Goal: Information Seeking & Learning: Learn about a topic

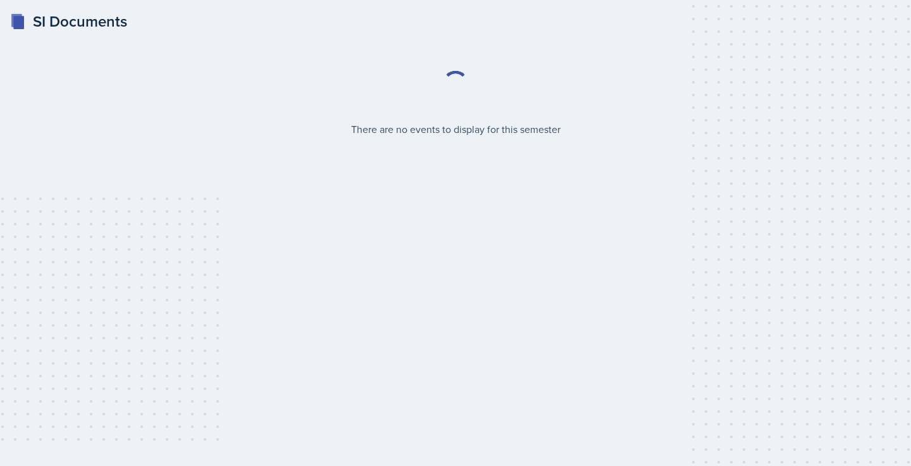
select select "2bed604d-1099-4043-b1bc-2365e8740244"
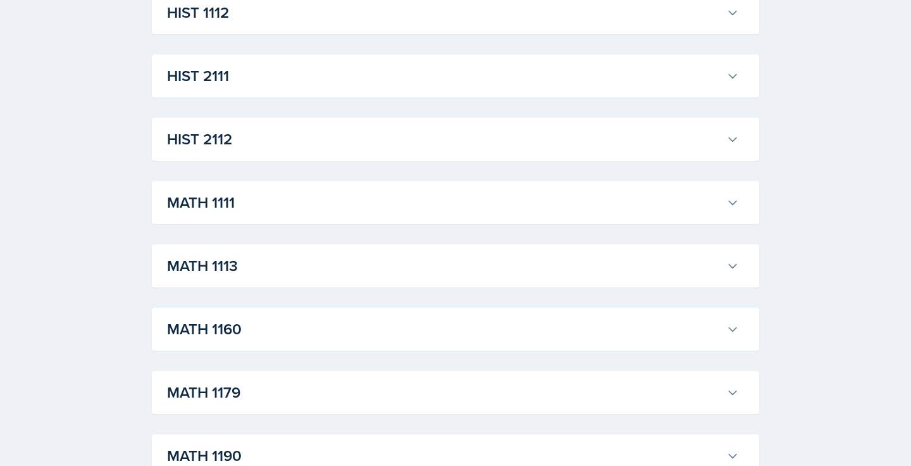
scroll to position [1005, 0]
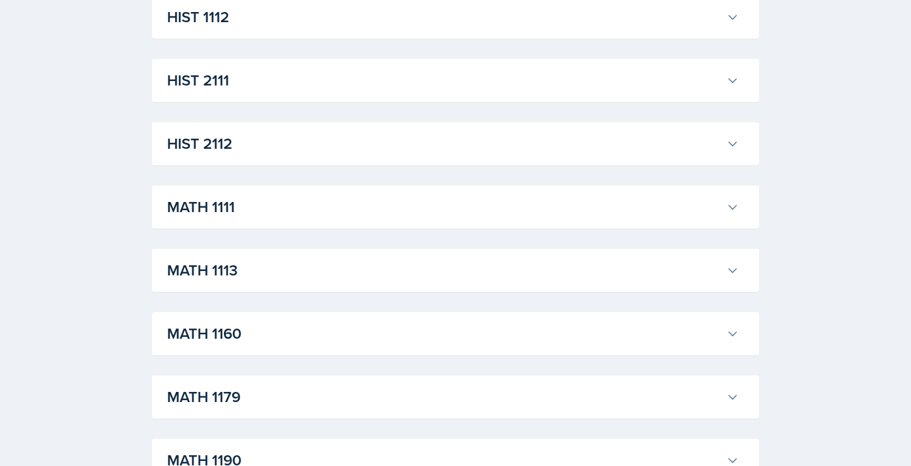
click at [481, 218] on button "MATH 1111" at bounding box center [453, 207] width 577 height 28
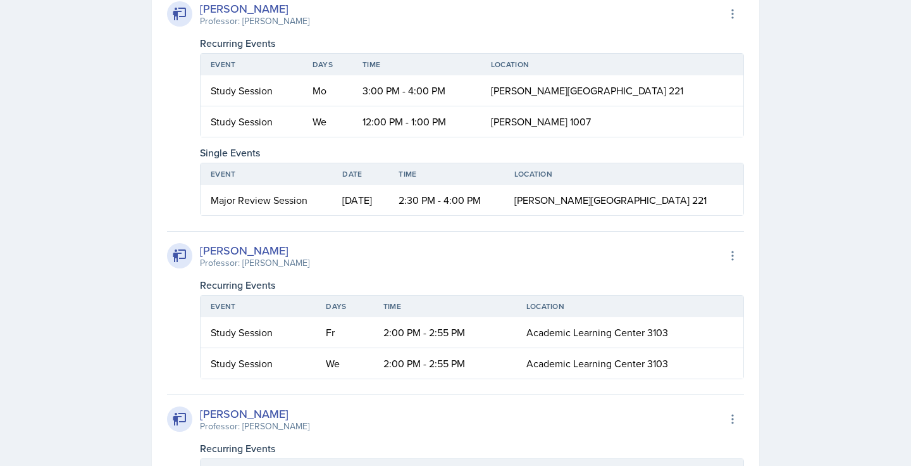
scroll to position [1230, 0]
click at [332, 201] on td "Major Review Session" at bounding box center [267, 199] width 132 height 30
click at [389, 199] on td "[DATE]" at bounding box center [360, 199] width 56 height 30
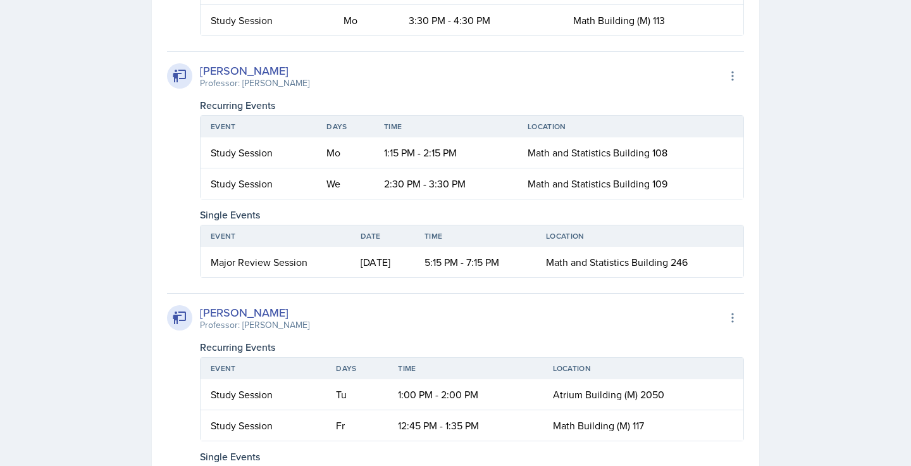
scroll to position [2590, 0]
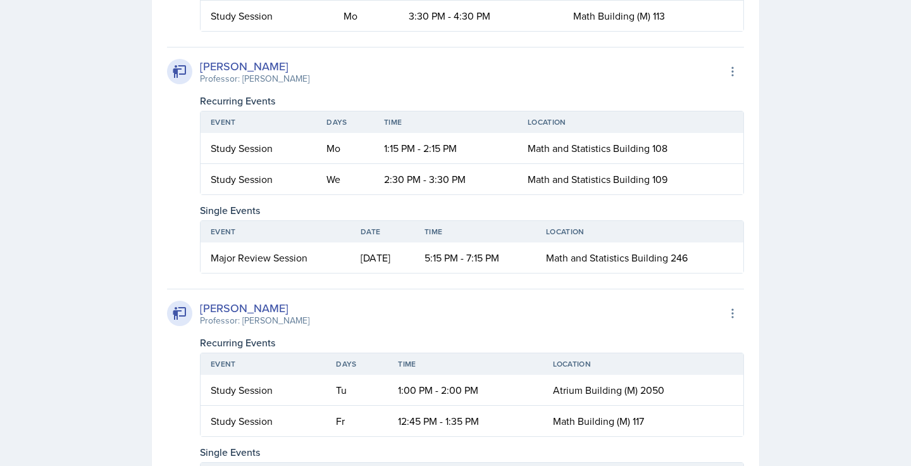
click at [801, 306] on div "SI Documents Select Semester Fall 2025 Summer 2025 Spring 2025 Fall 2024 Summer…" at bounding box center [455, 167] width 911 height 5515
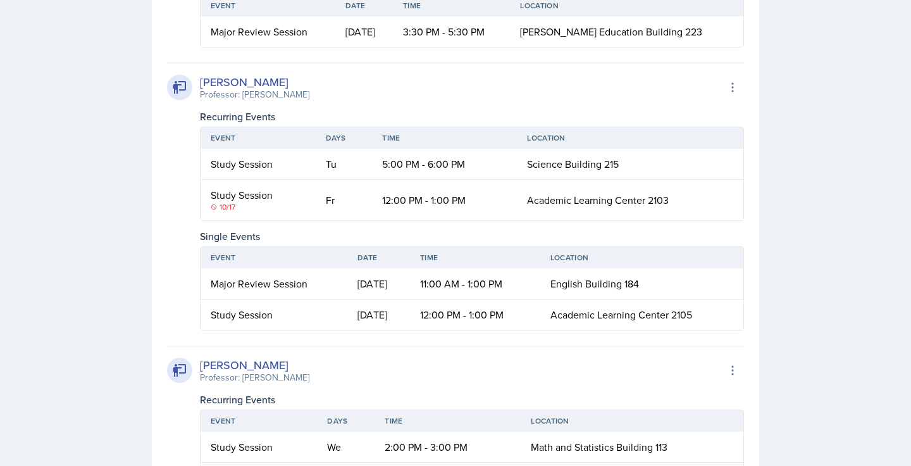
scroll to position [3934, 0]
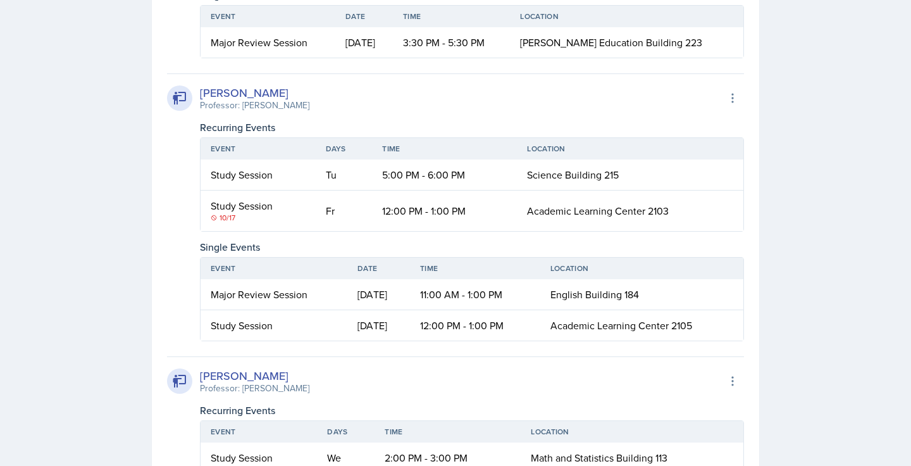
scroll to position [3876, 0]
drag, startPoint x: 290, startPoint y: 53, endPoint x: 672, endPoint y: 213, distance: 414.4
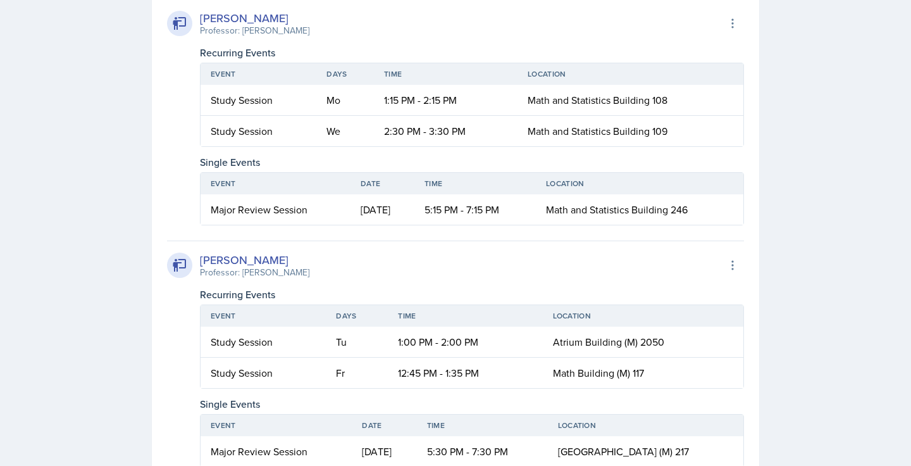
scroll to position [2346, 0]
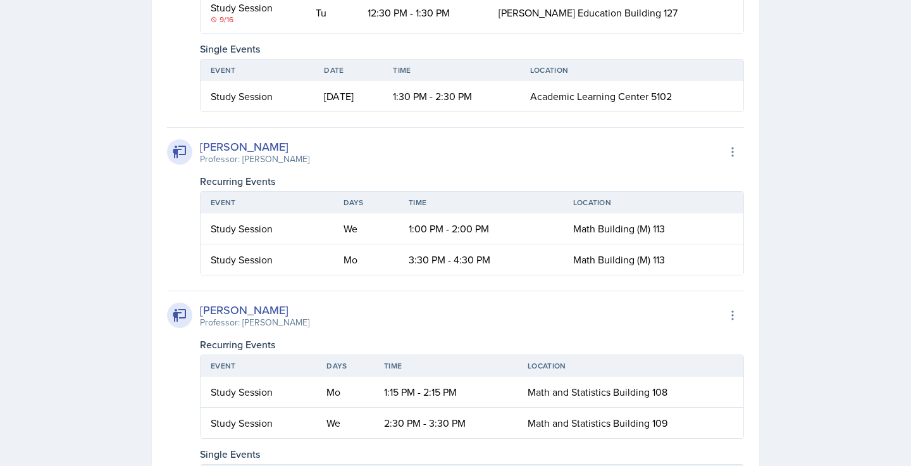
click at [856, 291] on div "SI Documents Select Semester Fall 2025 Summer 2025 Spring 2025 Fall 2024 Summer…" at bounding box center [455, 411] width 911 height 5515
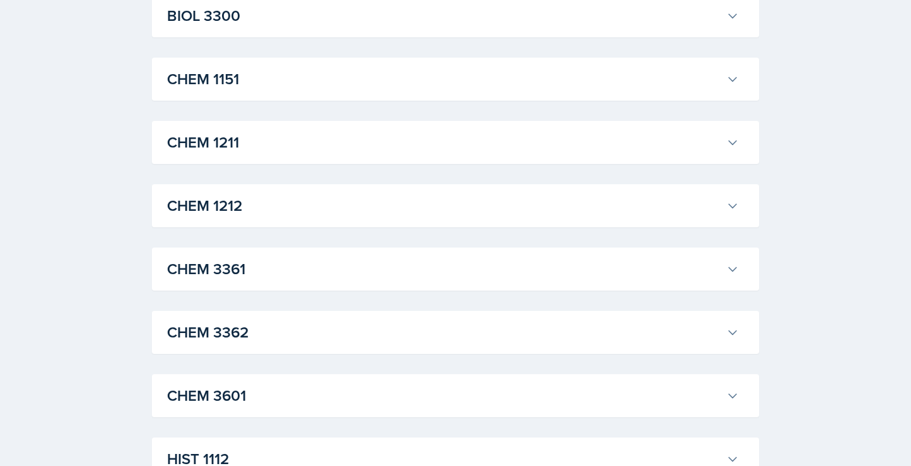
scroll to position [0, 0]
